Goal: Transaction & Acquisition: Purchase product/service

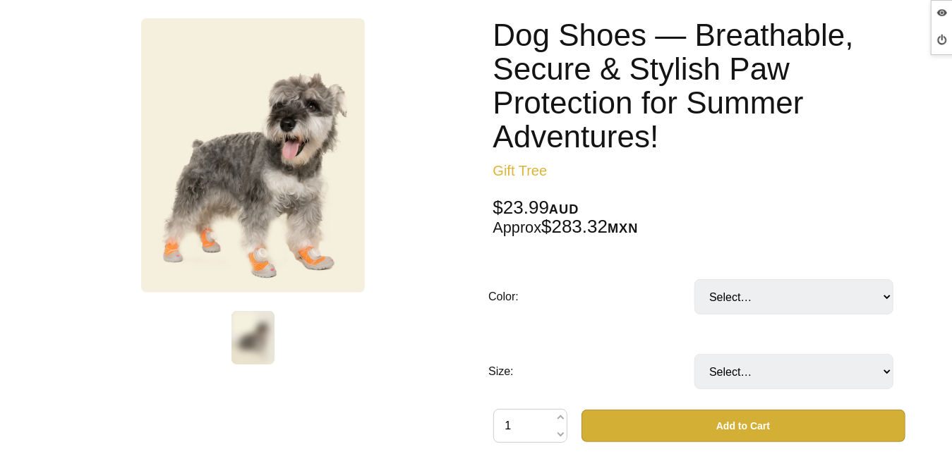
scroll to position [282, 0]
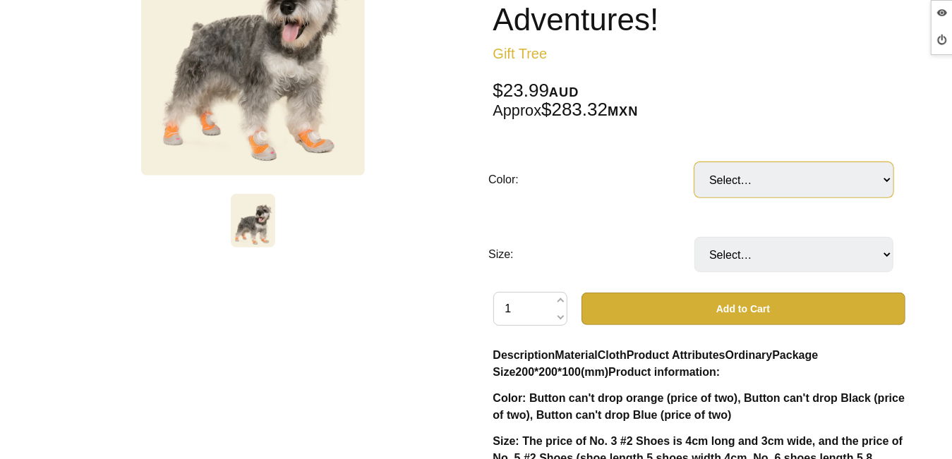
click at [806, 188] on select "Select… Black Orange Blue" at bounding box center [793, 179] width 199 height 35
click at [591, 244] on td "Size:" at bounding box center [591, 254] width 206 height 75
click at [750, 243] on select "Select… 3 4 5 6 7" at bounding box center [793, 254] width 199 height 35
click at [609, 232] on td "Size:" at bounding box center [591, 254] width 206 height 75
click at [789, 254] on select "Select… 3 4 5 6 7" at bounding box center [793, 254] width 199 height 35
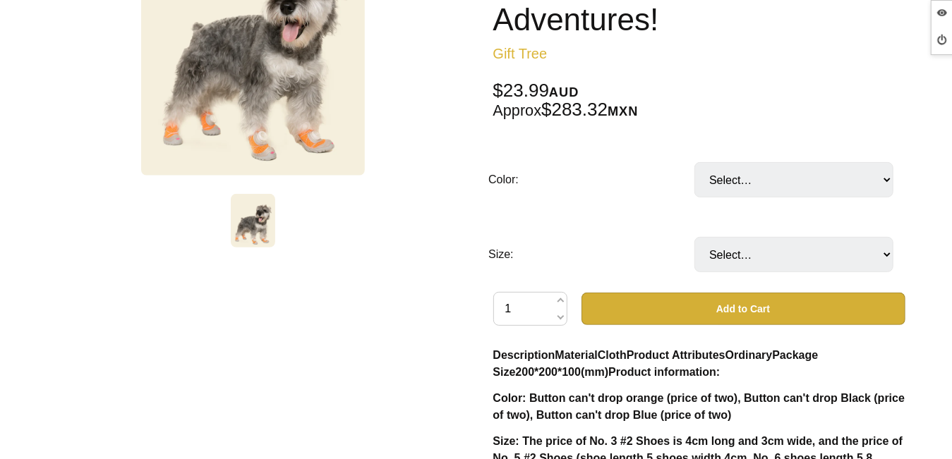
click at [587, 237] on td "Size:" at bounding box center [591, 254] width 206 height 75
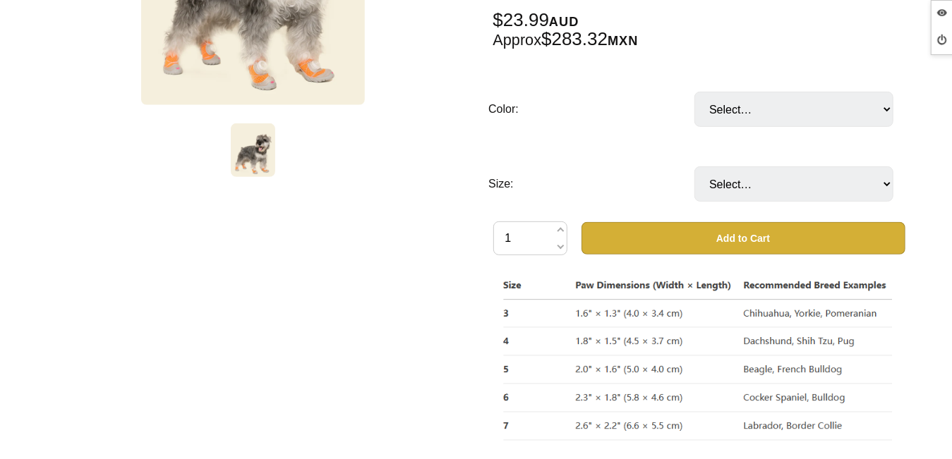
scroll to position [1905, 0]
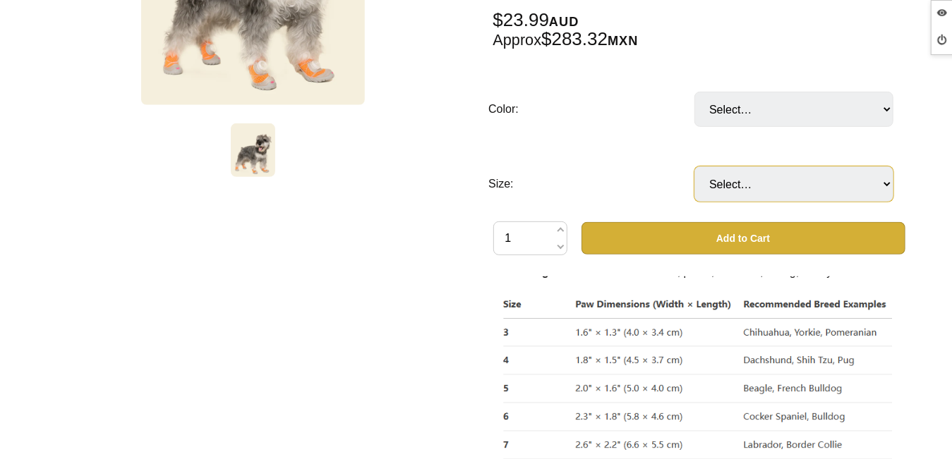
click at [785, 188] on select "Select… 3 4 5 6 7" at bounding box center [793, 184] width 199 height 35
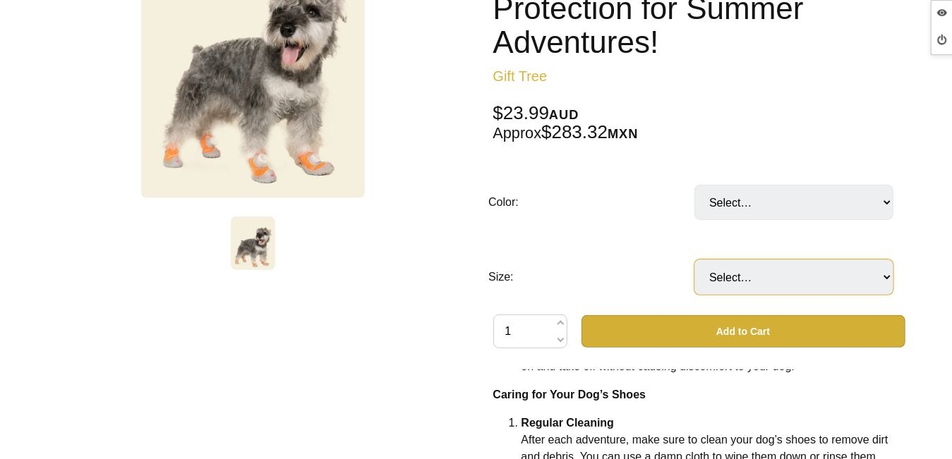
scroll to position [0, 0]
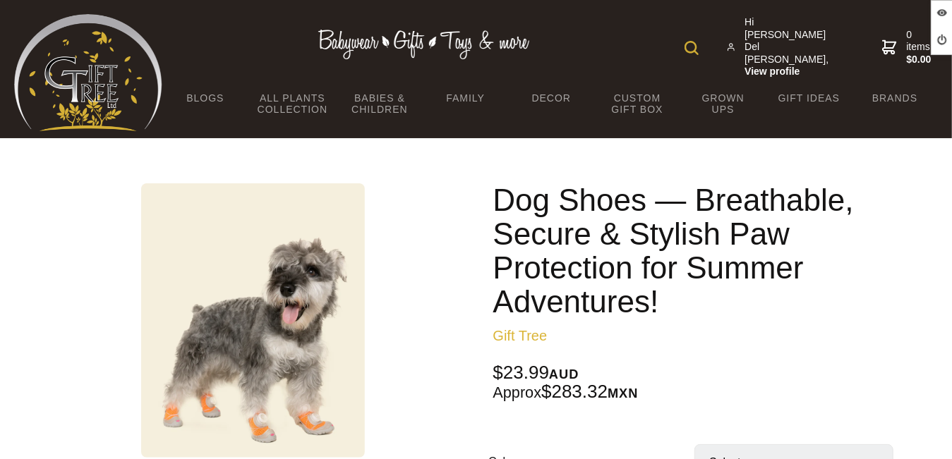
click at [581, 37] on div "Hi [PERSON_NAME] Del [PERSON_NAME], View profile 0 items $0.00" at bounding box center [549, 47] width 775 height 66
